Goal: Information Seeking & Learning: Learn about a topic

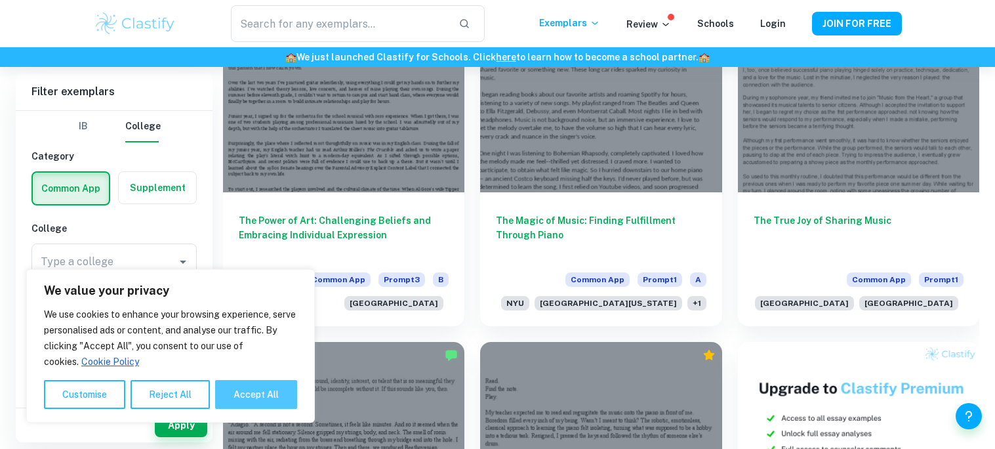
scroll to position [490, 0]
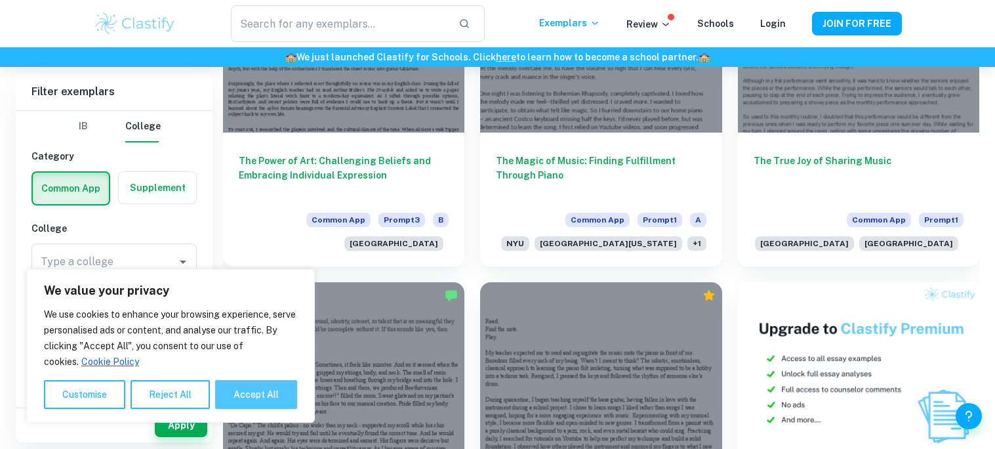
click at [260, 390] on button "Accept All" at bounding box center [256, 394] width 82 height 29
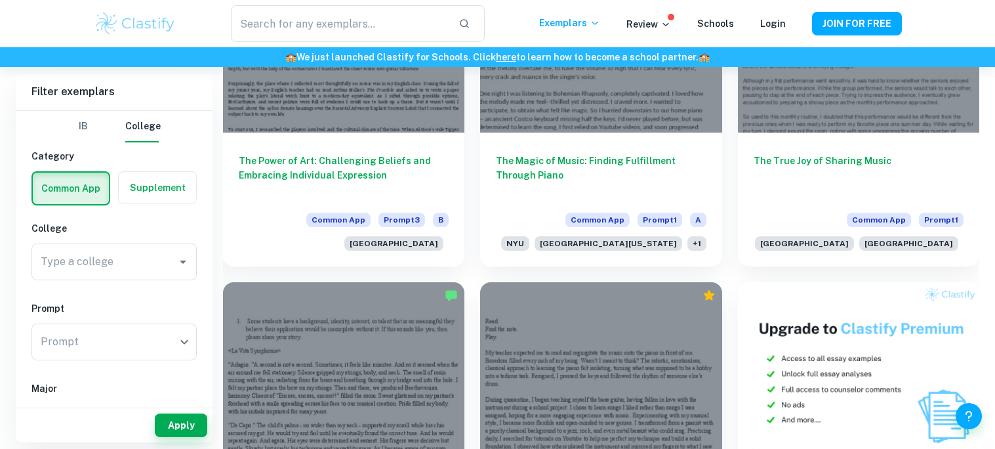
checkbox input "true"
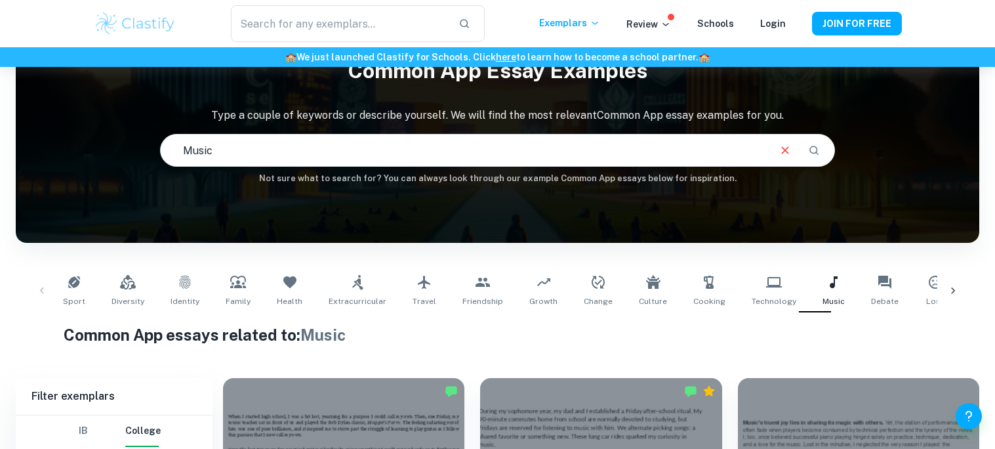
scroll to position [336, 0]
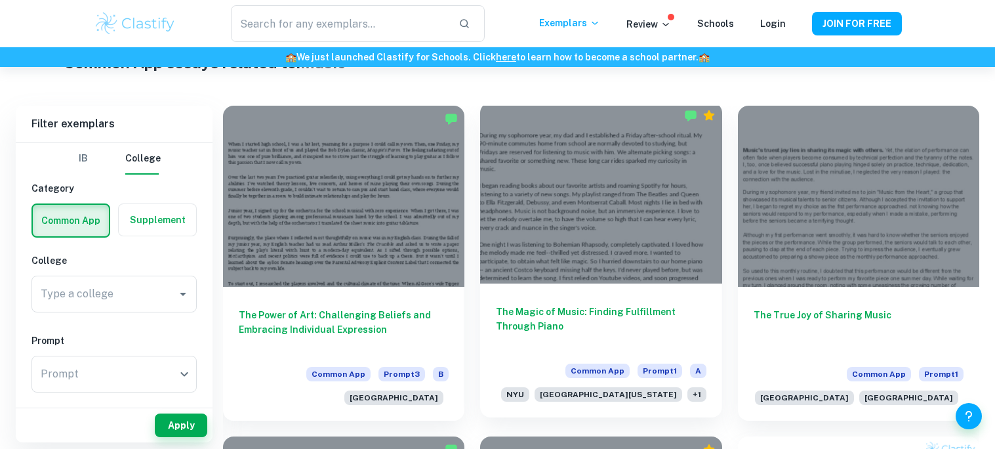
click at [609, 195] on div at bounding box center [600, 192] width 241 height 181
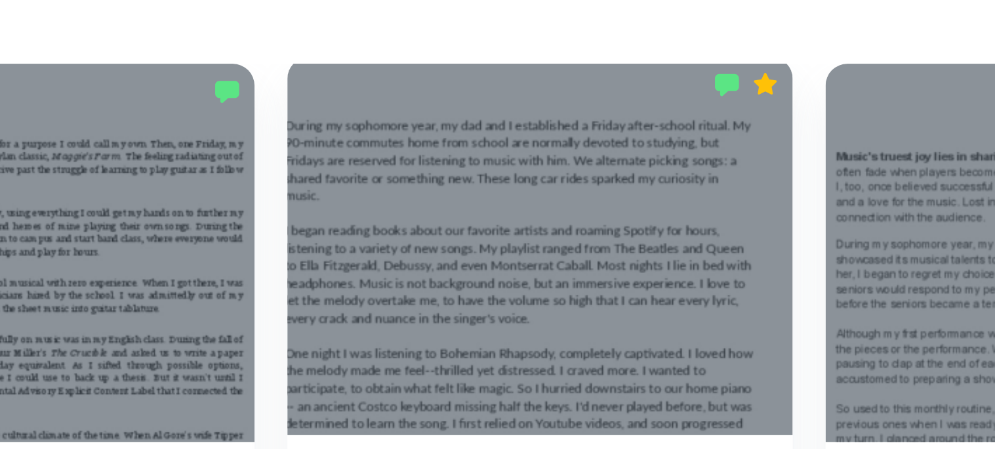
scroll to position [283, 0]
